Goal: Navigation & Orientation: Find specific page/section

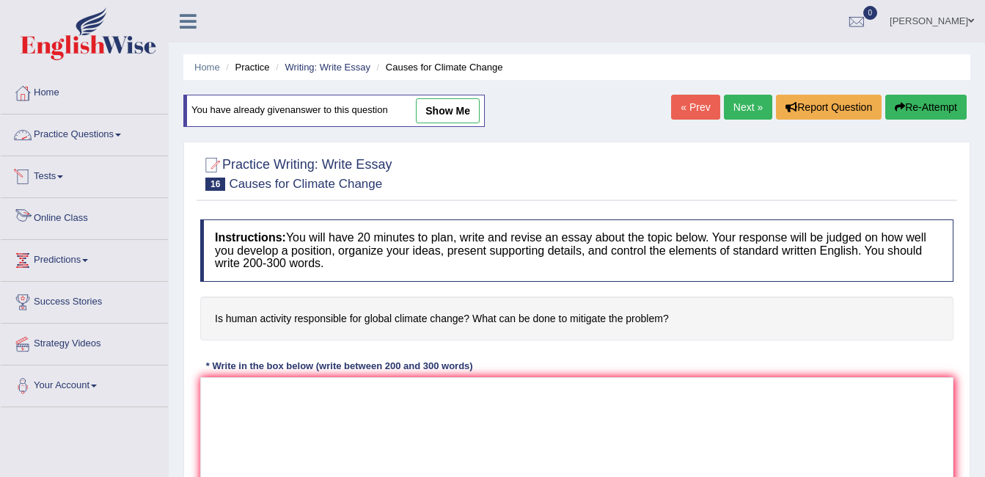
click at [62, 217] on link "Online Class" at bounding box center [84, 216] width 167 height 37
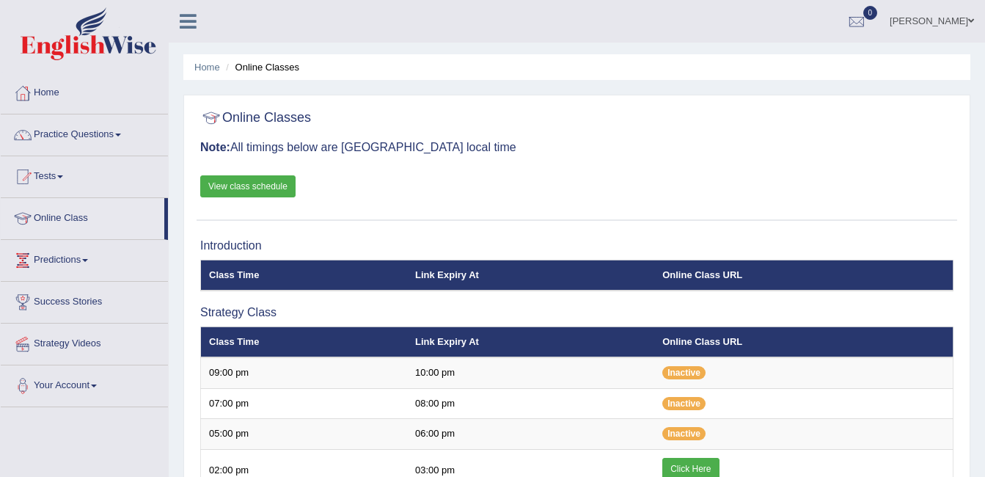
click at [335, 5] on div "[PERSON_NAME] Toggle navigation Username: ambikasharma Access Type: Online Subs…" at bounding box center [577, 21] width 816 height 43
drag, startPoint x: 0, startPoint y: 0, endPoint x: 48, endPoint y: -53, distance: 71.1
click at [48, 0] on html "Toggle navigation Home Practice Questions Speaking Practice Read Aloud Repeat S…" at bounding box center [492, 238] width 985 height 477
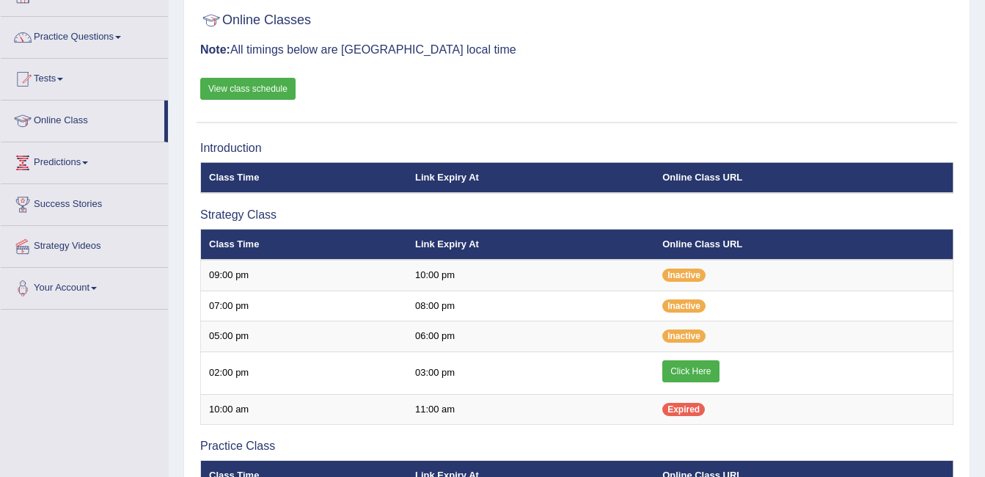
scroll to position [144, 0]
